Goal: Find specific page/section: Find specific page/section

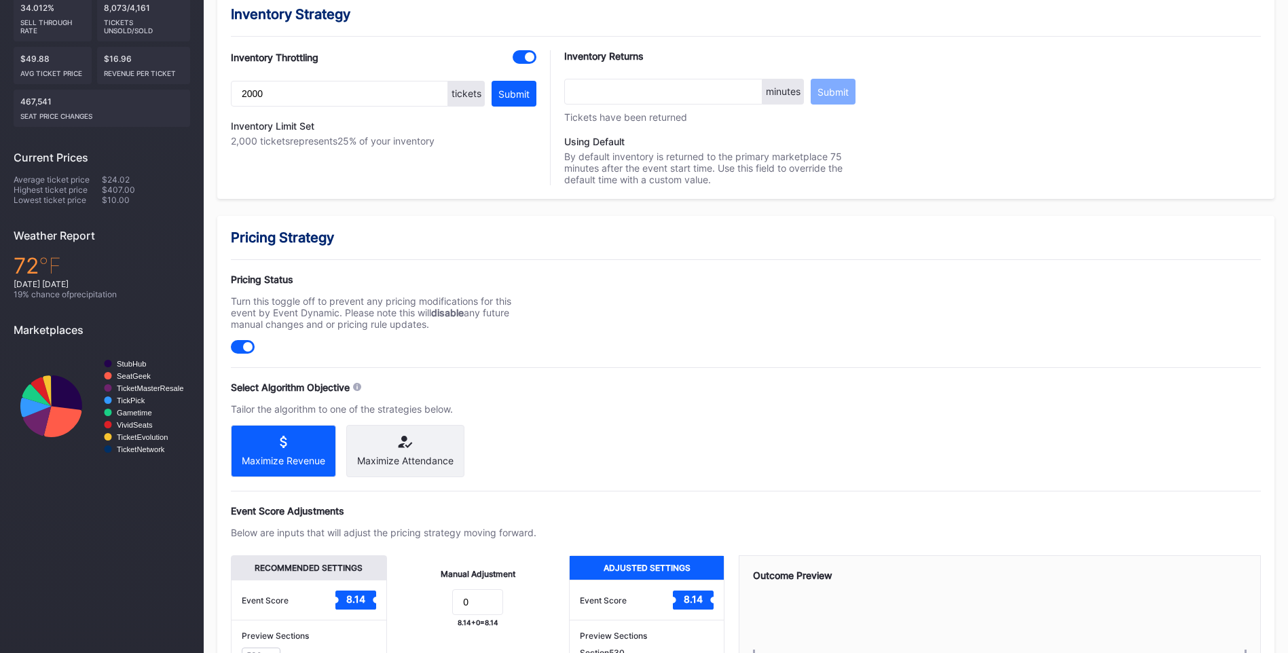
scroll to position [11, 0]
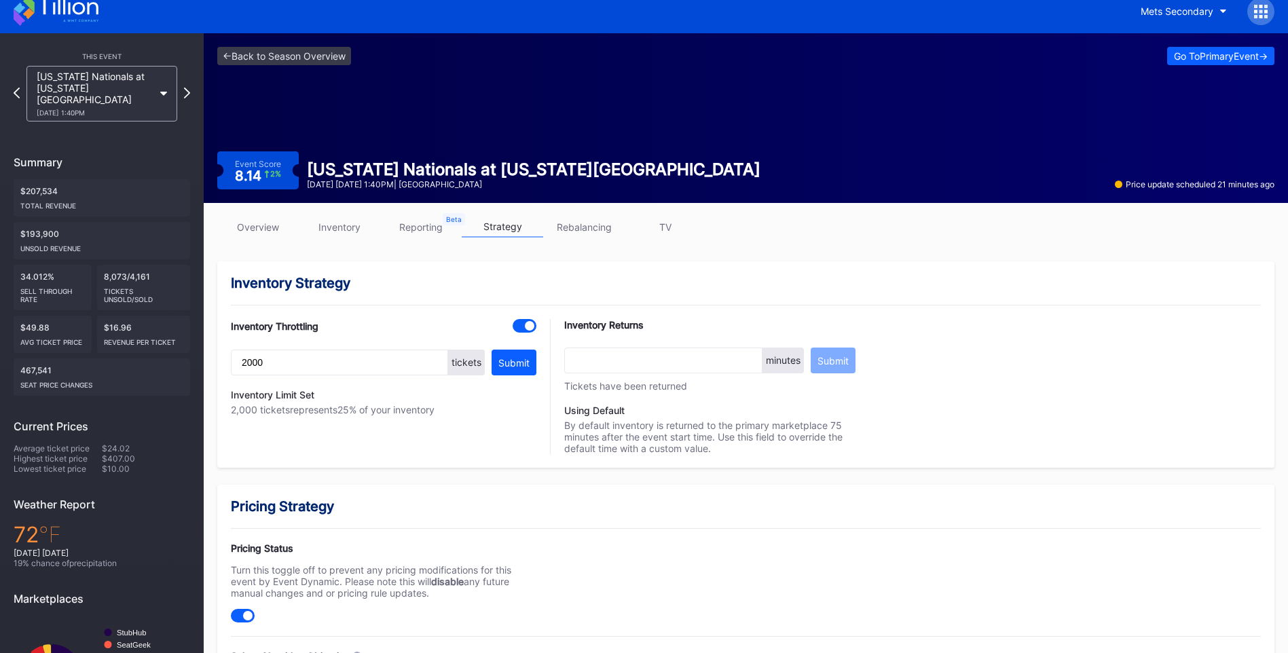
drag, startPoint x: 67, startPoint y: 4, endPoint x: 70, endPoint y: 14, distance: 10.7
click at [67, 4] on icon at bounding box center [56, 11] width 85 height 30
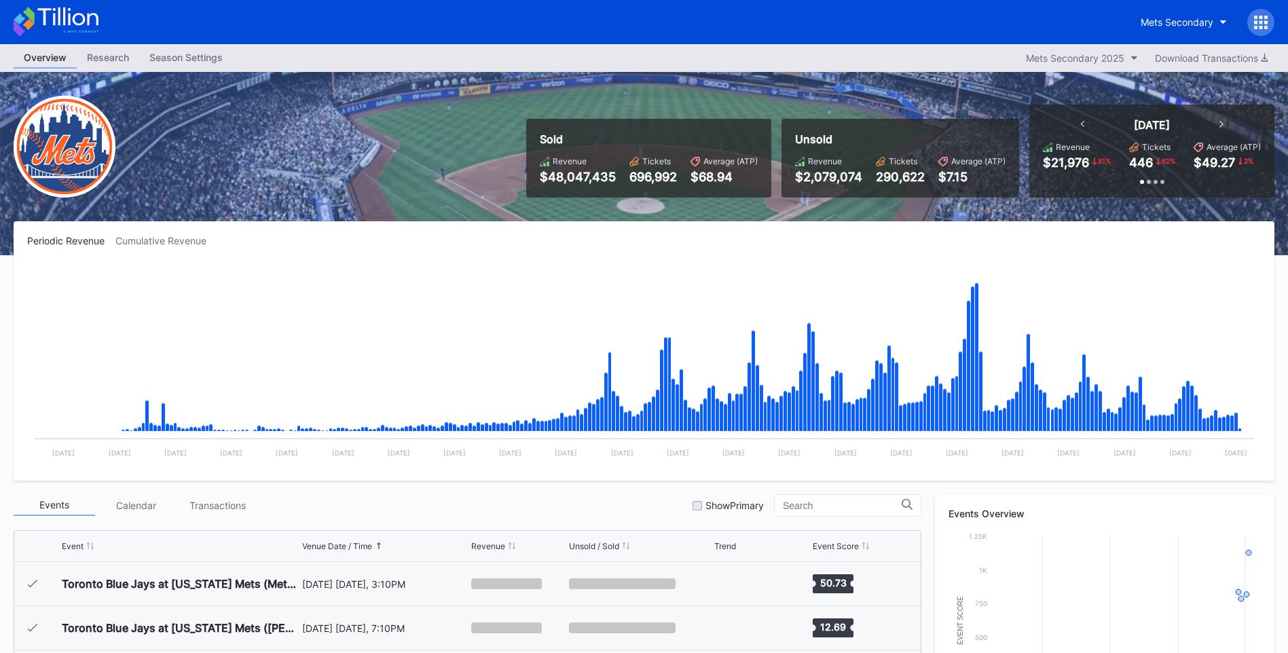
scroll to position [3134, 0]
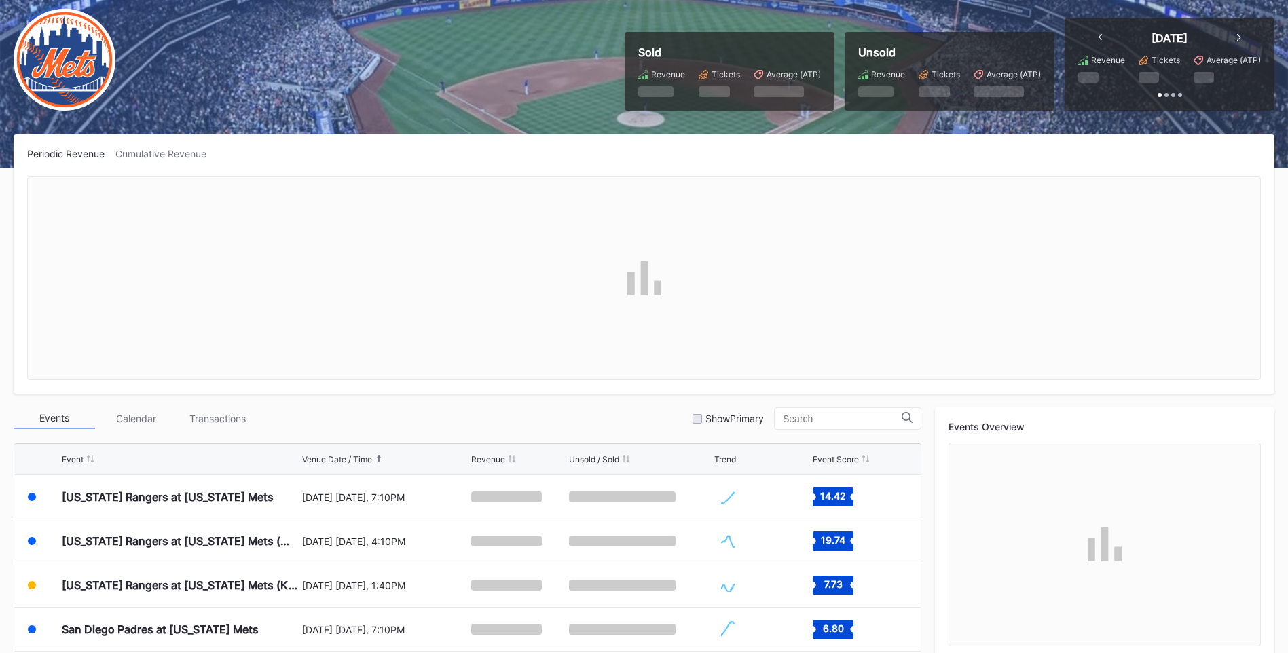
scroll to position [374, 0]
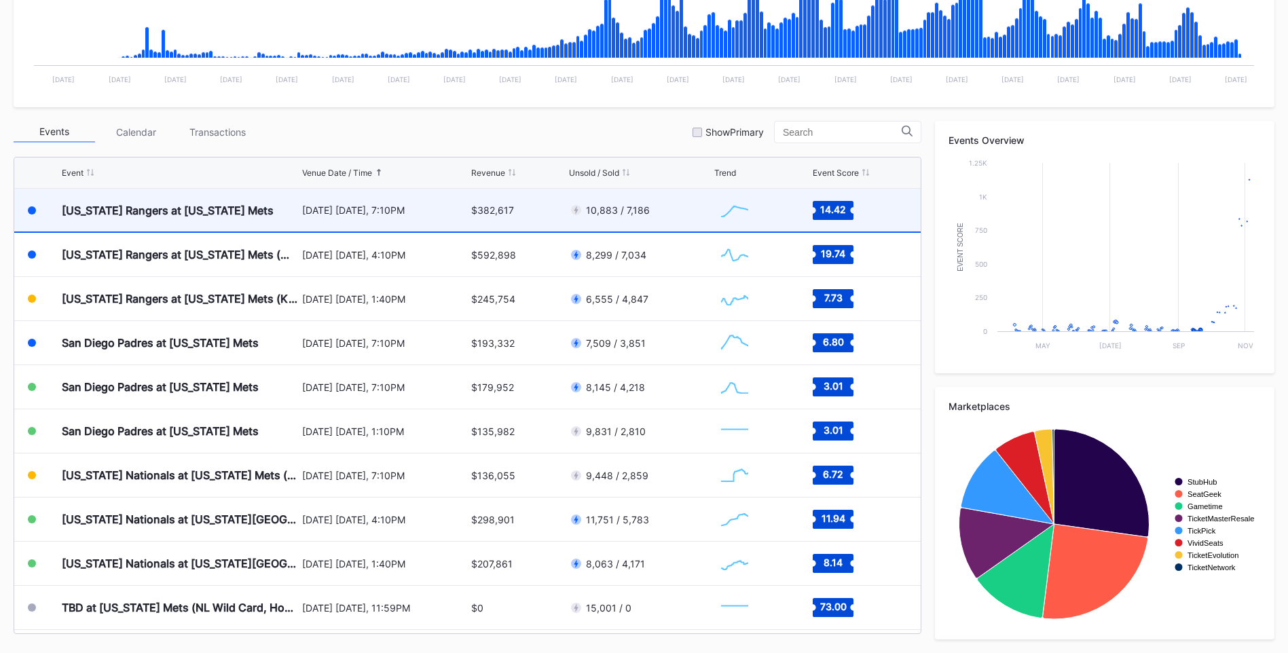
click at [204, 218] on div "[US_STATE] Rangers at [US_STATE] Mets" at bounding box center [180, 210] width 237 height 43
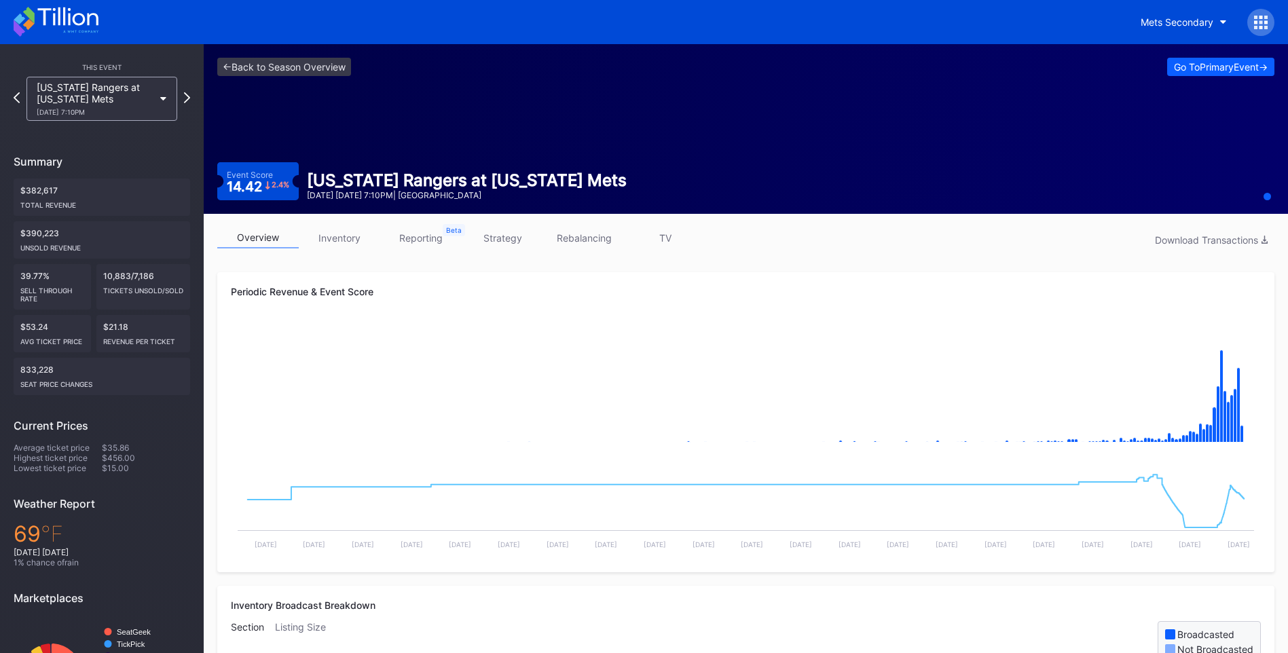
click at [509, 242] on link "strategy" at bounding box center [502, 237] width 81 height 21
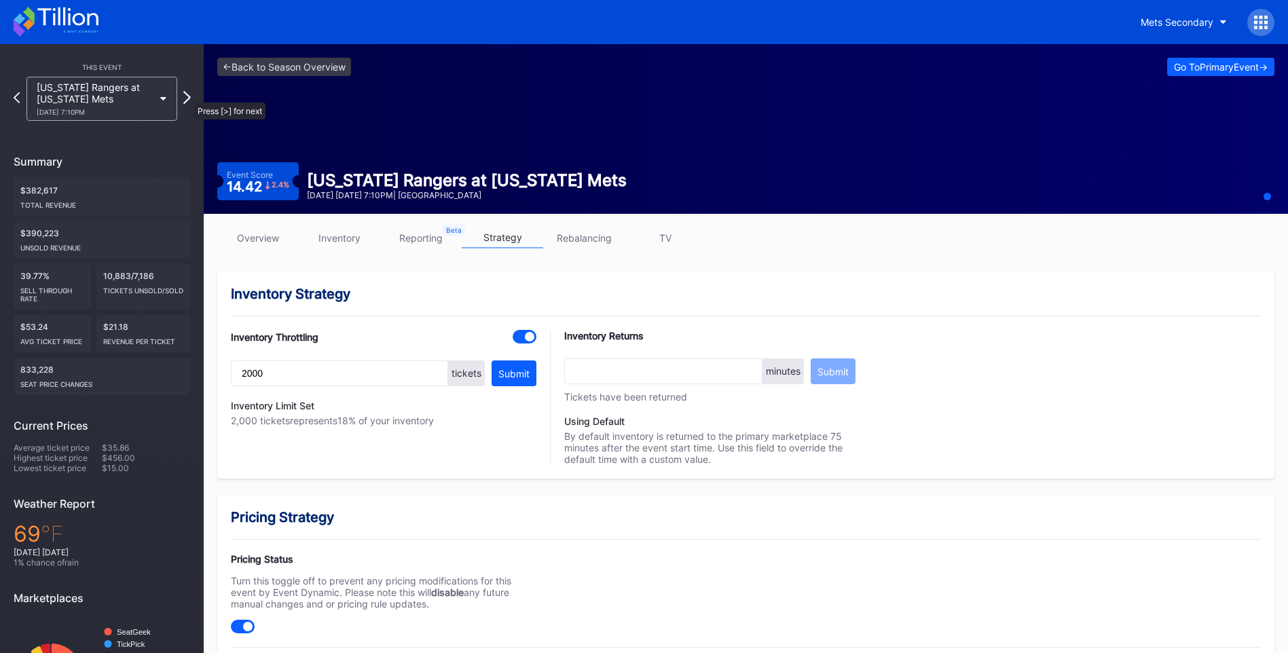
click at [187, 96] on icon at bounding box center [186, 97] width 7 height 13
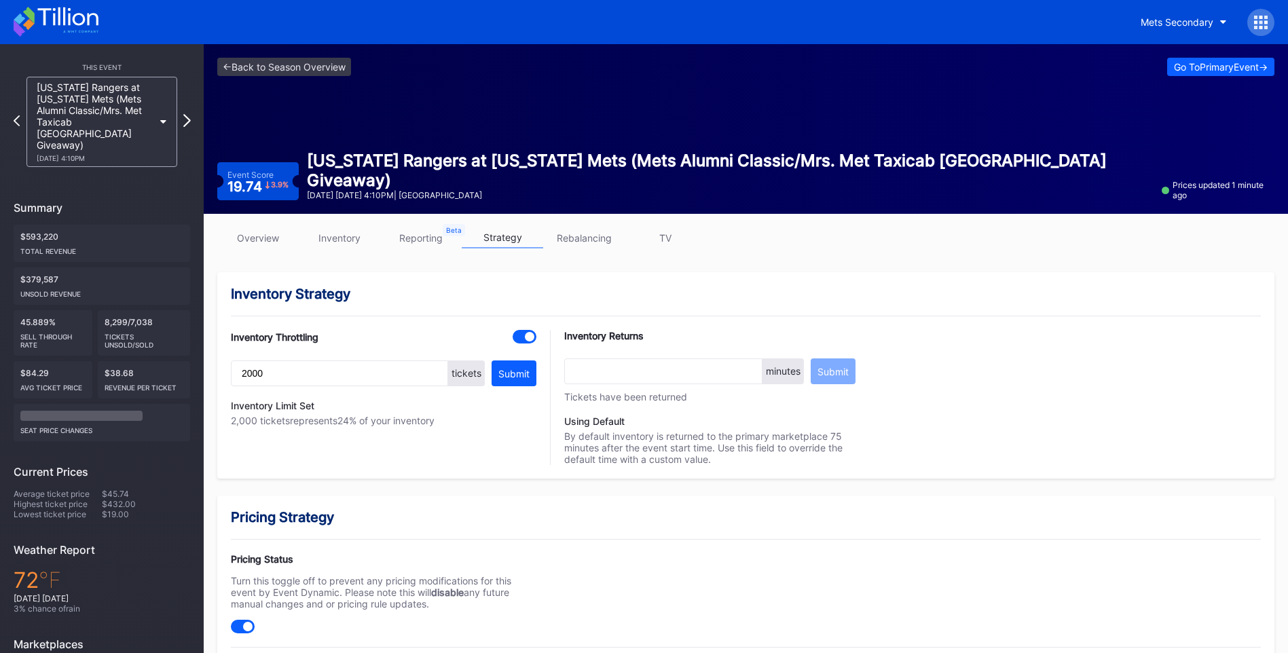
click at [189, 114] on icon at bounding box center [186, 120] width 7 height 13
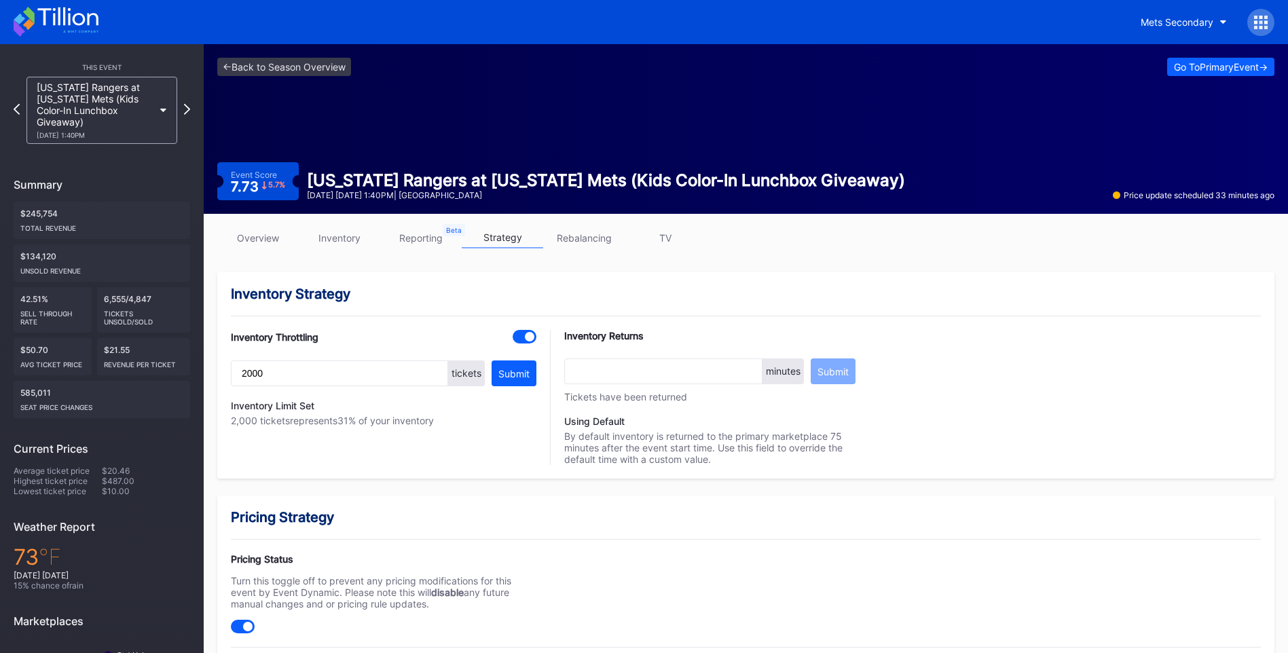
click at [258, 236] on link "overview" at bounding box center [257, 237] width 81 height 21
